Goal: Navigation & Orientation: Find specific page/section

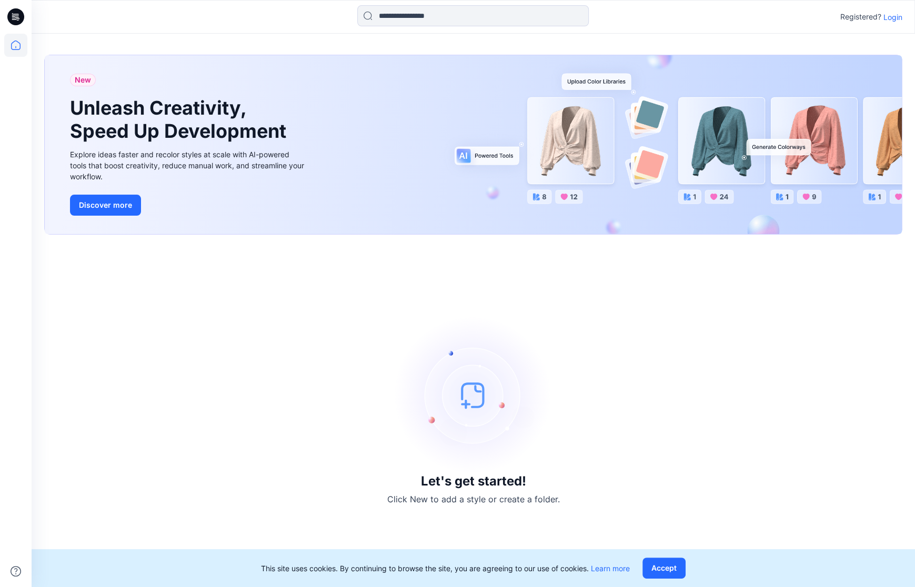
click at [892, 17] on p "Login" at bounding box center [893, 17] width 19 height 11
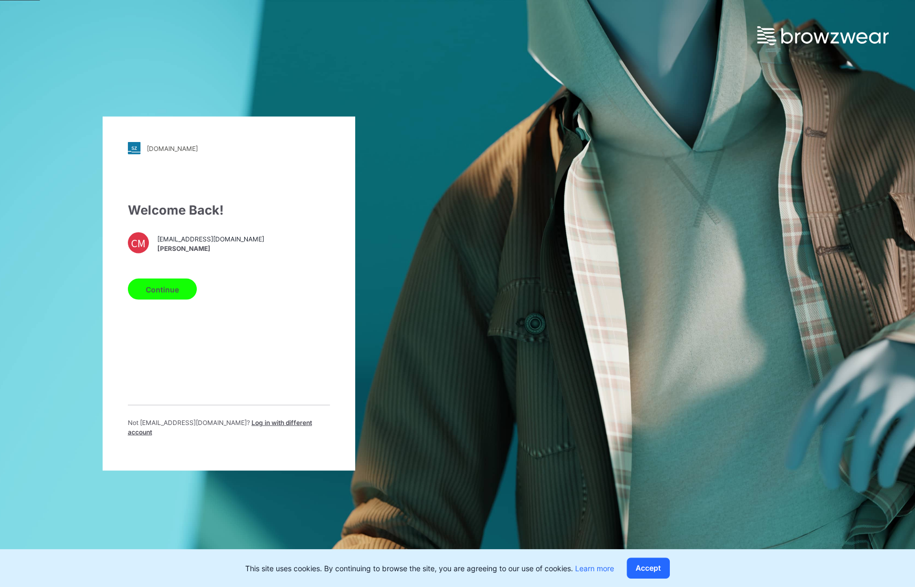
click at [186, 290] on button "Continue" at bounding box center [162, 289] width 69 height 21
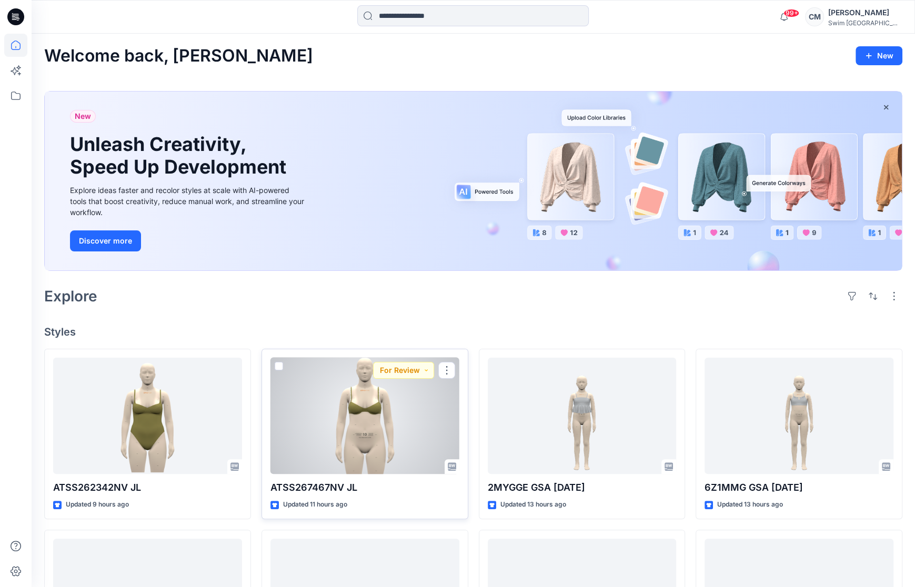
scroll to position [14, 0]
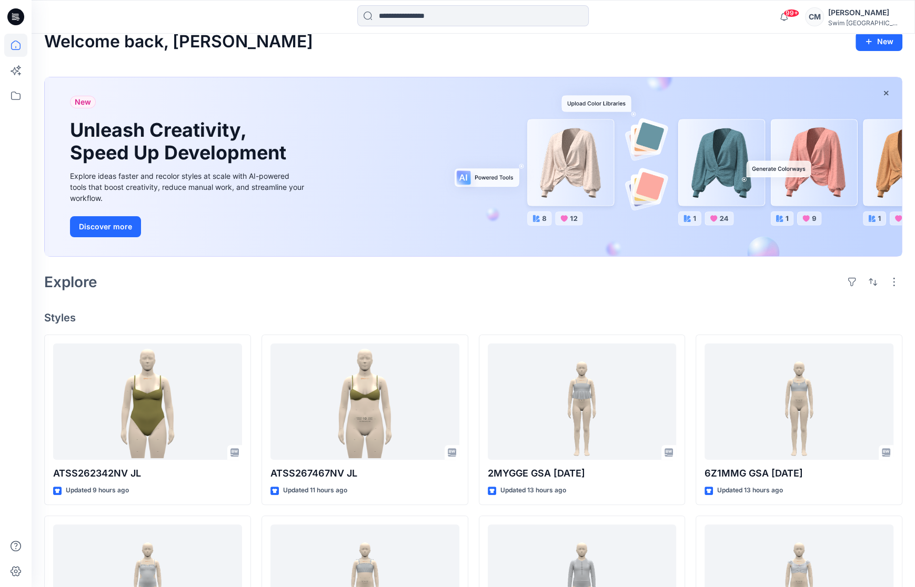
click at [28, 96] on div at bounding box center [16, 293] width 32 height 587
click at [25, 96] on icon at bounding box center [15, 95] width 23 height 23
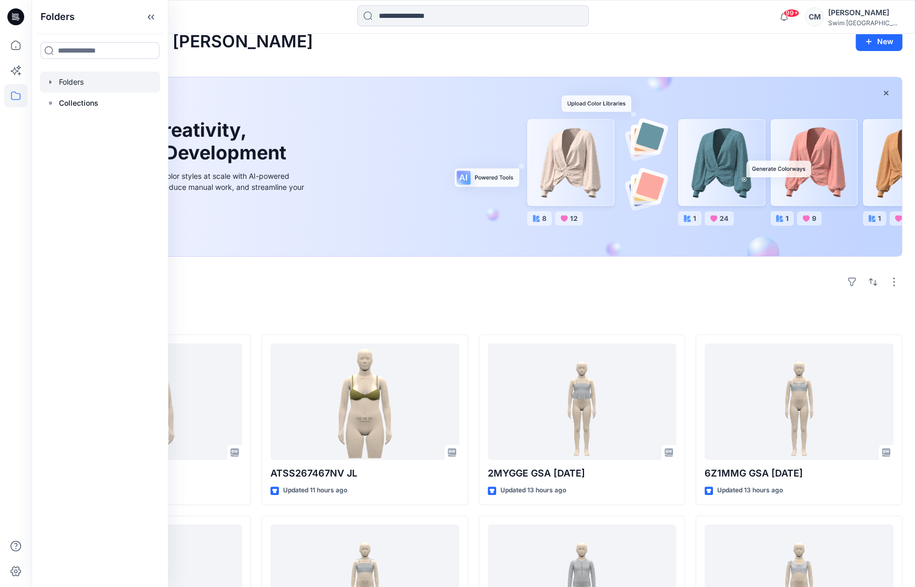
click at [95, 83] on div at bounding box center [100, 82] width 120 height 21
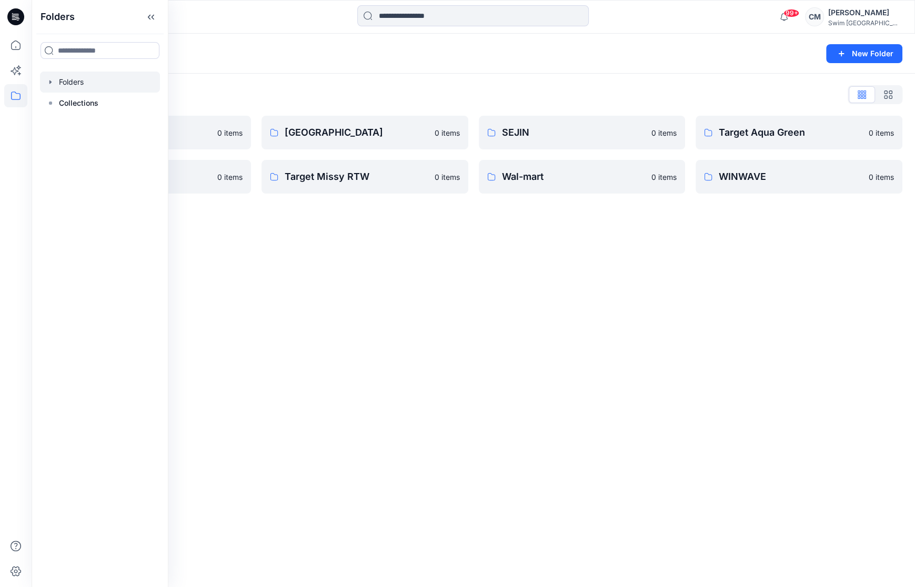
click at [639, 59] on div "Folders" at bounding box center [432, 53] width 776 height 15
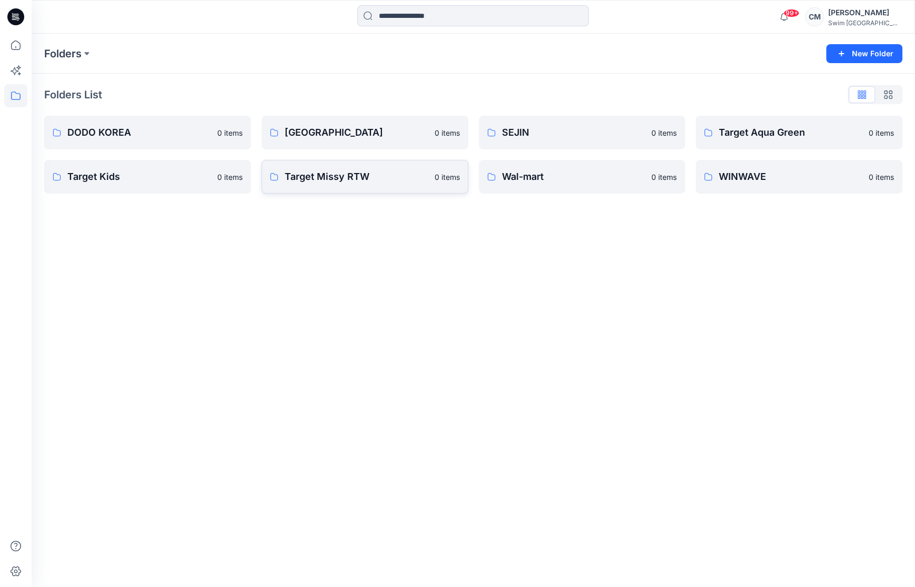
click at [405, 185] on link "Target Missy RTW 0 items" at bounding box center [365, 177] width 207 height 34
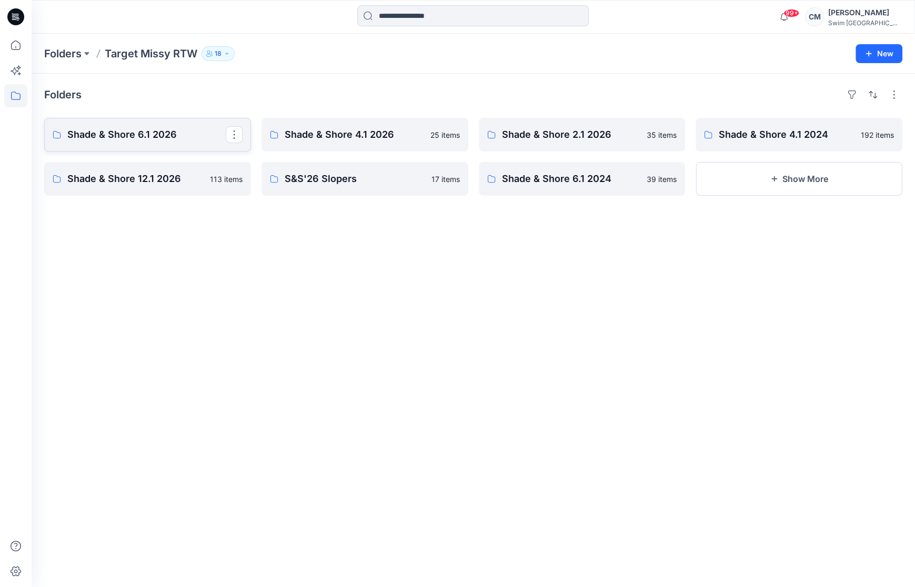
click at [166, 138] on p "Shade & Shore 6.1 2026" at bounding box center [146, 134] width 158 height 15
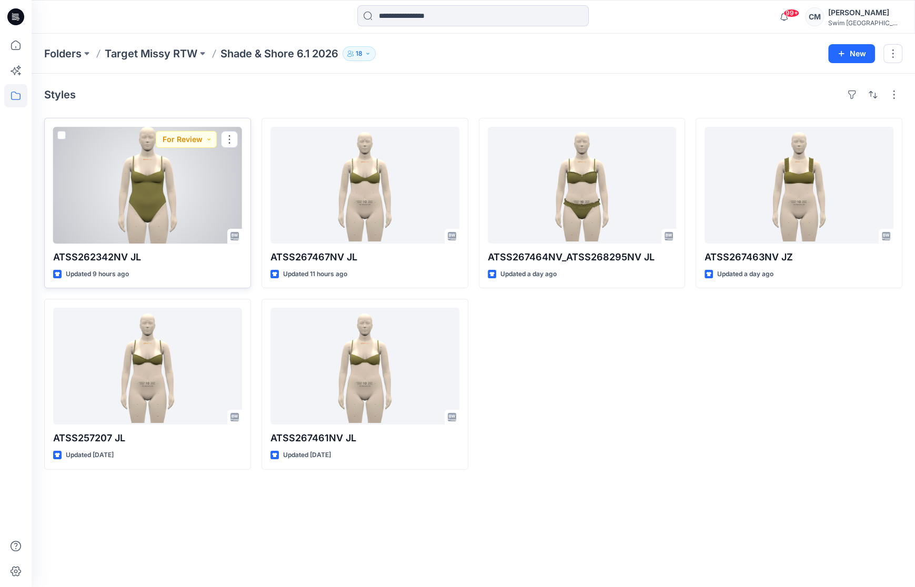
click at [178, 208] on div at bounding box center [147, 185] width 189 height 117
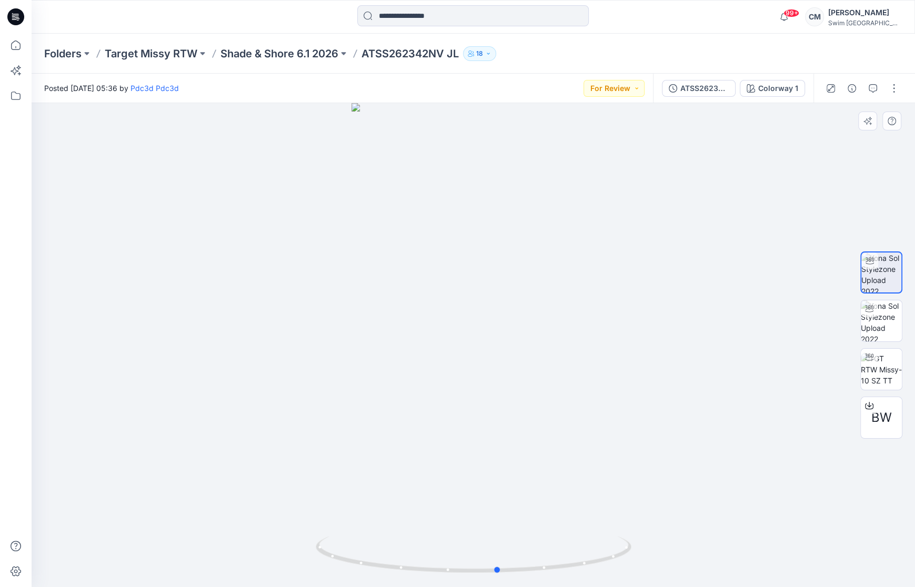
drag, startPoint x: 492, startPoint y: 414, endPoint x: 515, endPoint y: 403, distance: 25.0
click at [515, 404] on div at bounding box center [474, 345] width 884 height 484
drag, startPoint x: 544, startPoint y: 449, endPoint x: 515, endPoint y: 458, distance: 31.0
click at [515, 458] on div at bounding box center [474, 345] width 884 height 484
click at [305, 55] on p "Shade & Shore 6.1 2026" at bounding box center [279, 53] width 118 height 15
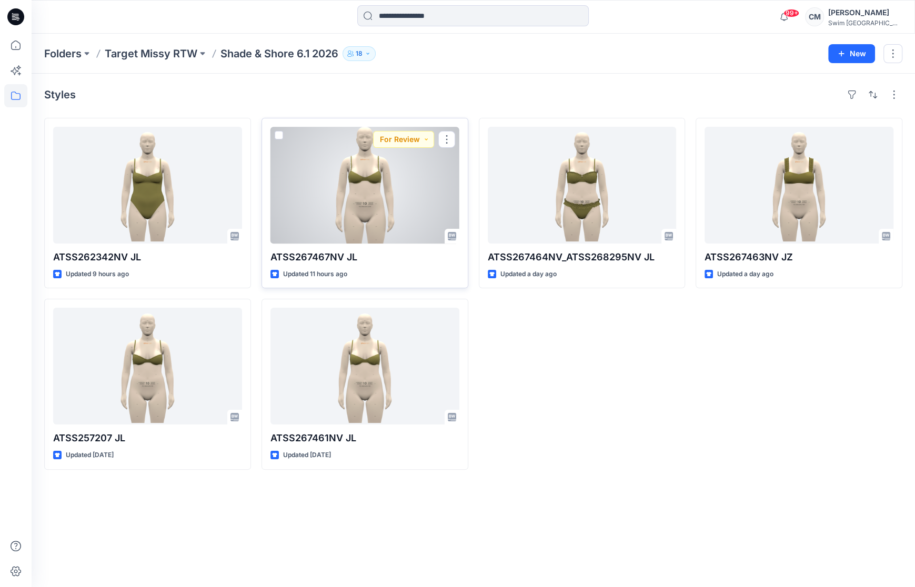
click at [342, 219] on div at bounding box center [364, 185] width 189 height 117
